Goal: Navigation & Orientation: Find specific page/section

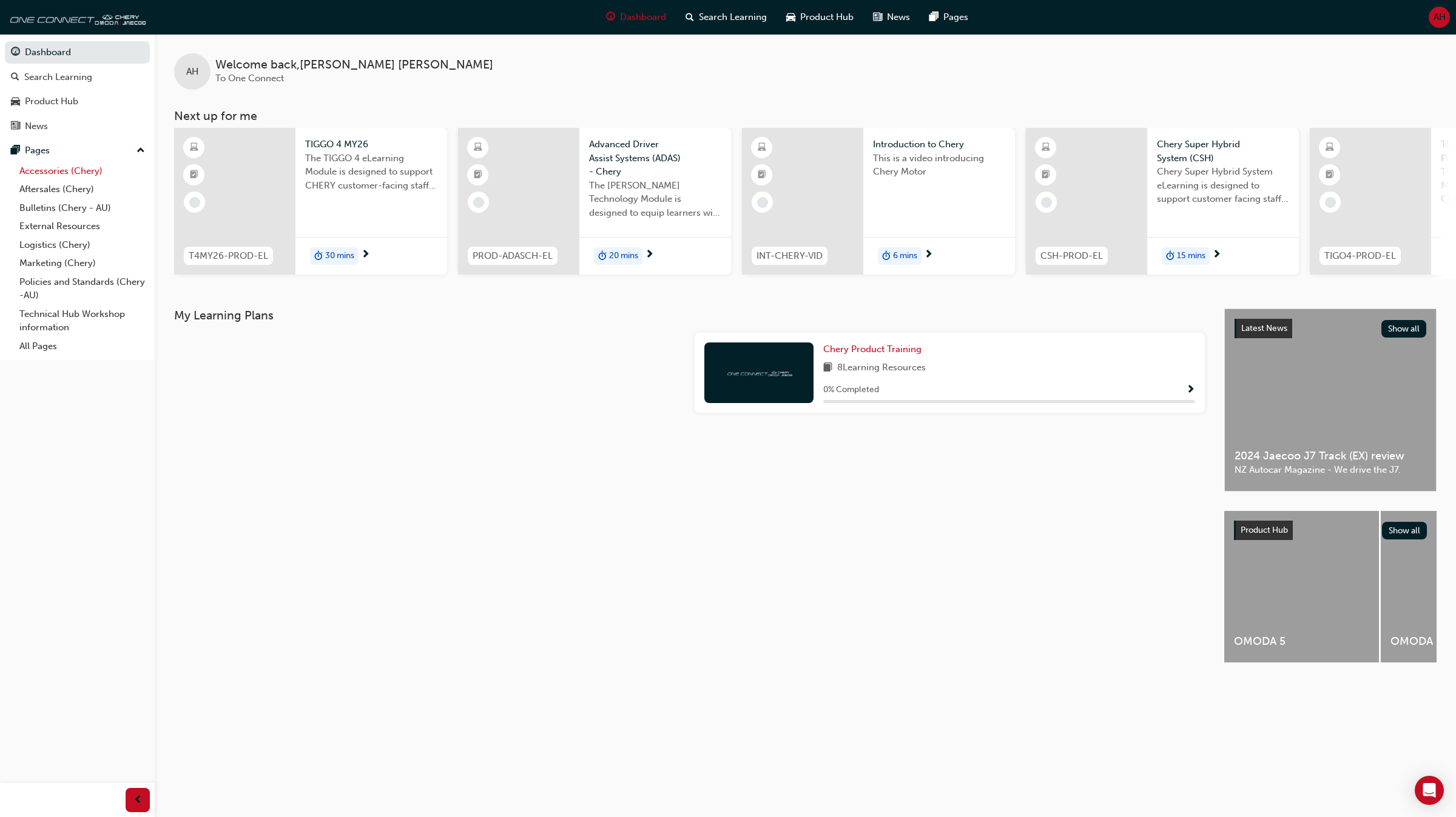
click at [96, 170] on link "Accessories (Chery)" at bounding box center [81, 171] width 135 height 18
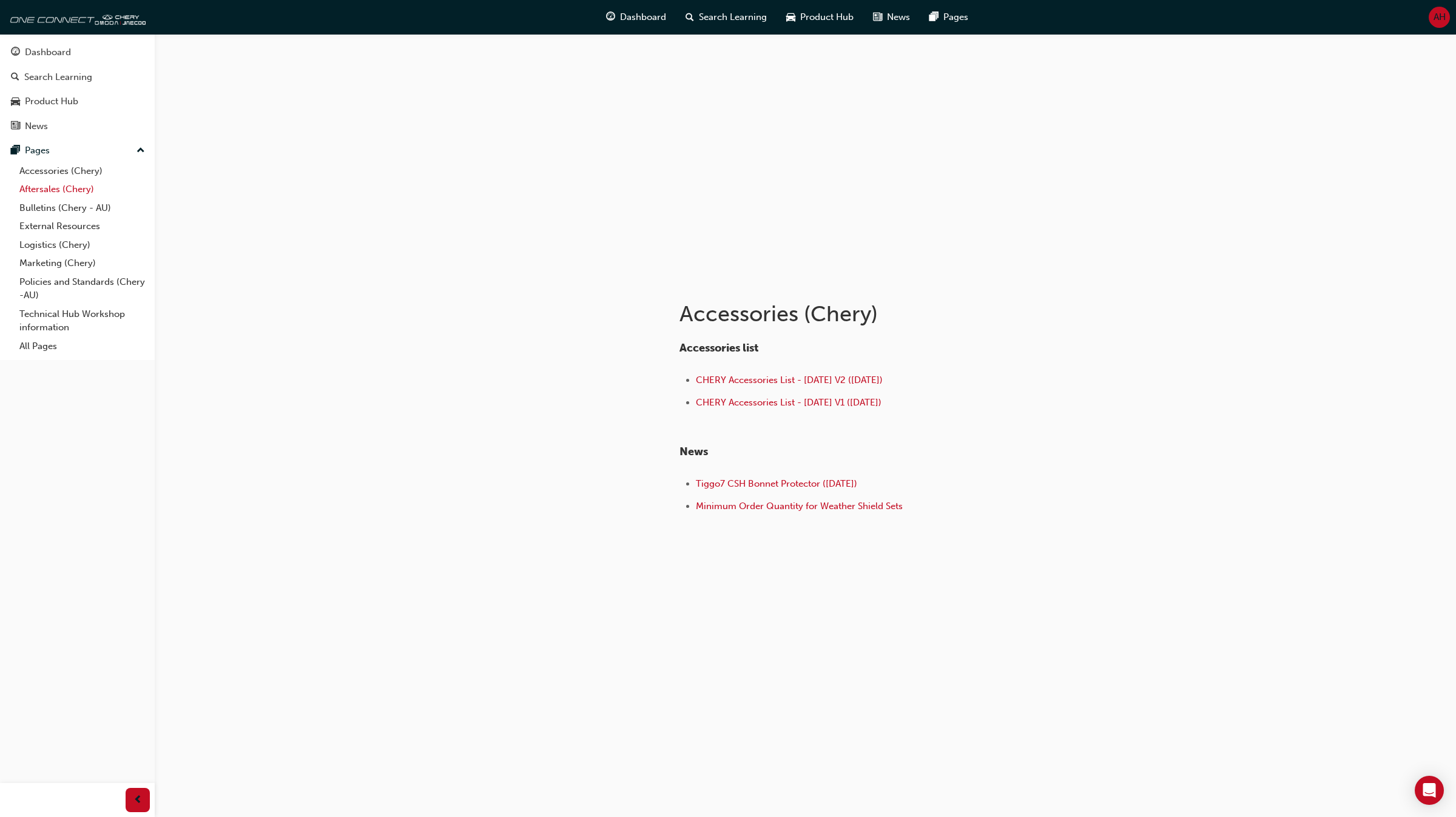
click at [77, 191] on link "Aftersales (Chery)" at bounding box center [81, 189] width 135 height 18
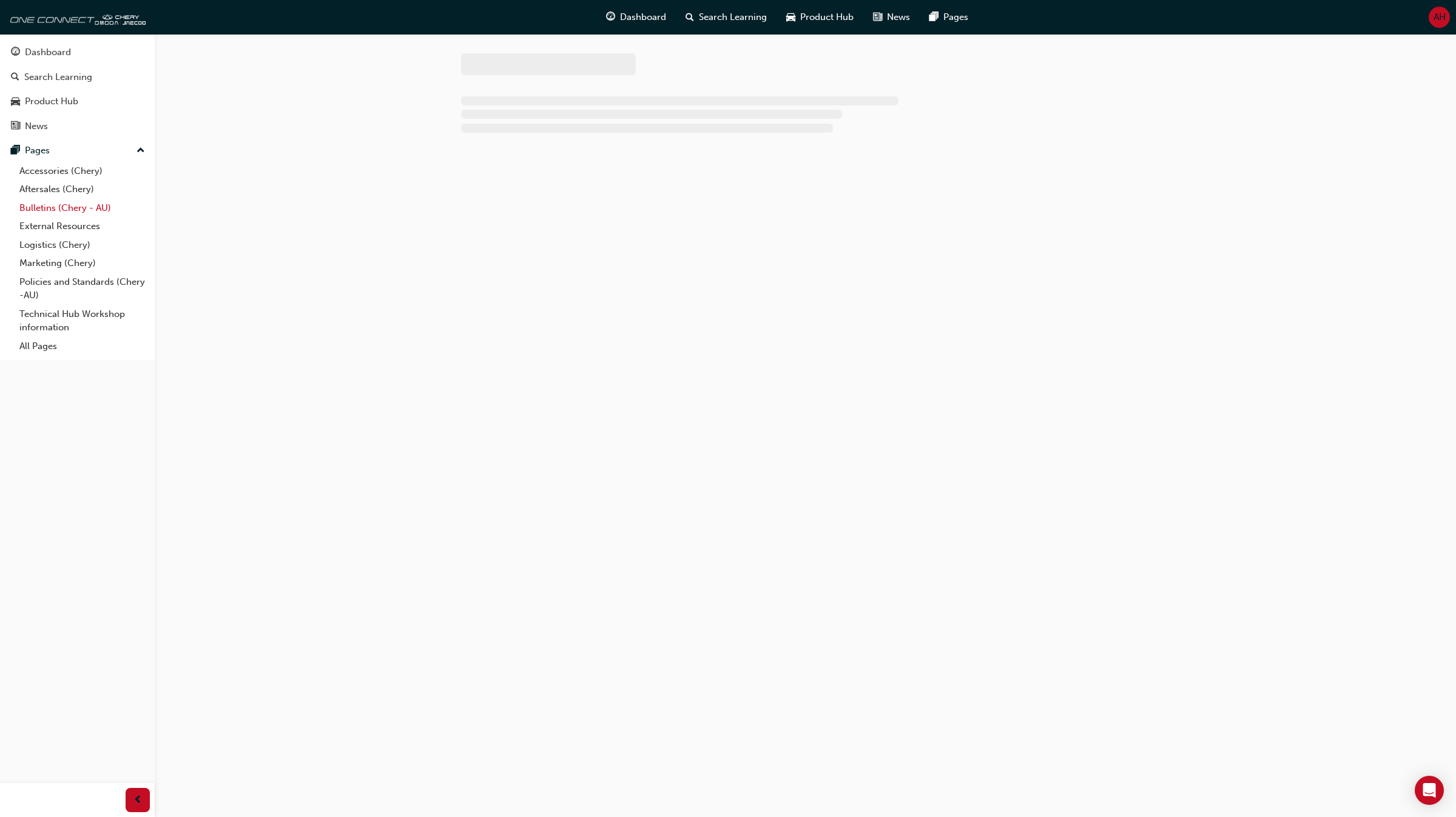
click at [71, 206] on link "Bulletins (Chery - AU)" at bounding box center [81, 208] width 135 height 18
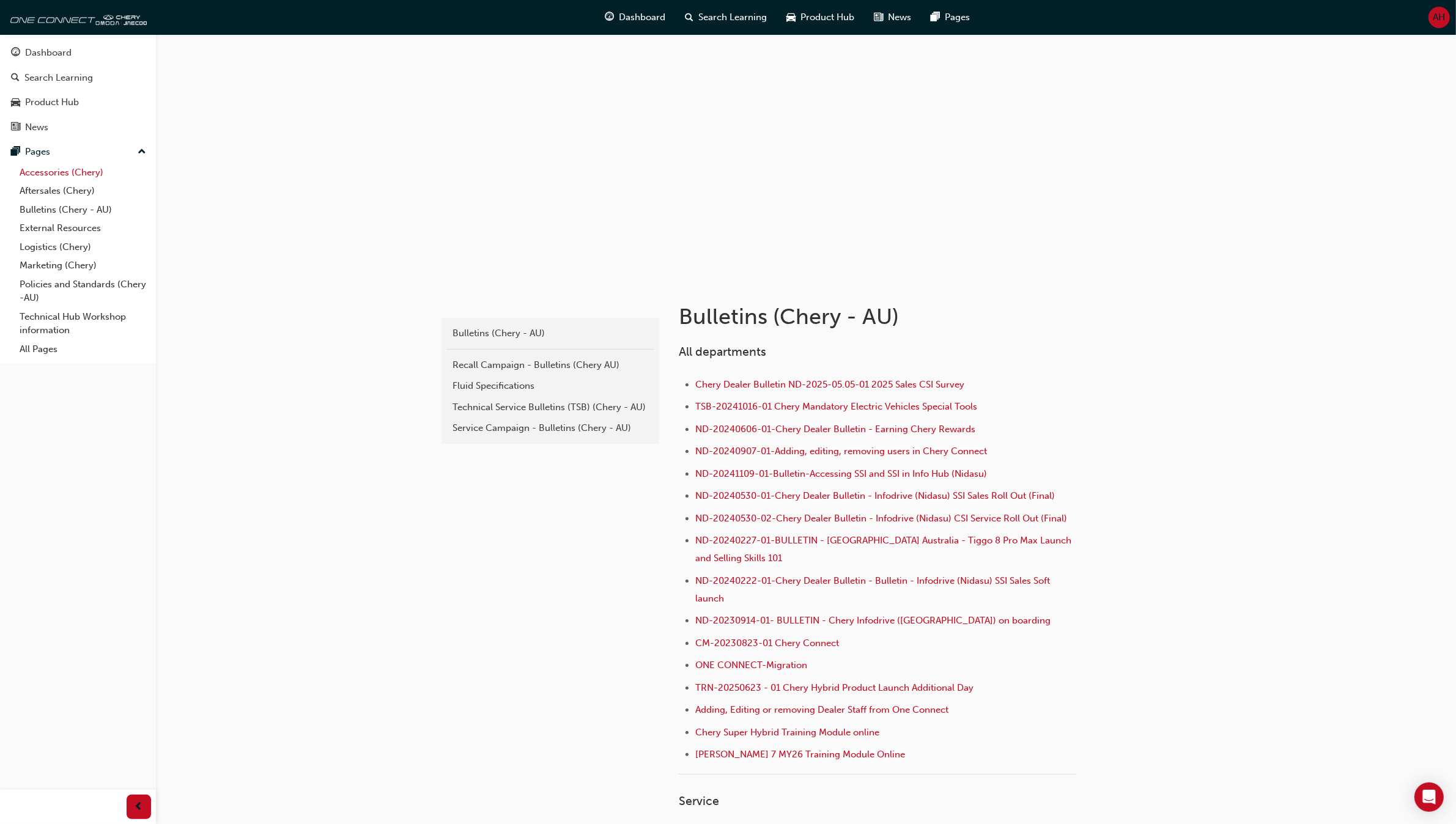
click at [74, 178] on link "Accessories (Chery)" at bounding box center [82, 173] width 136 height 19
